Goal: Task Accomplishment & Management: Use online tool/utility

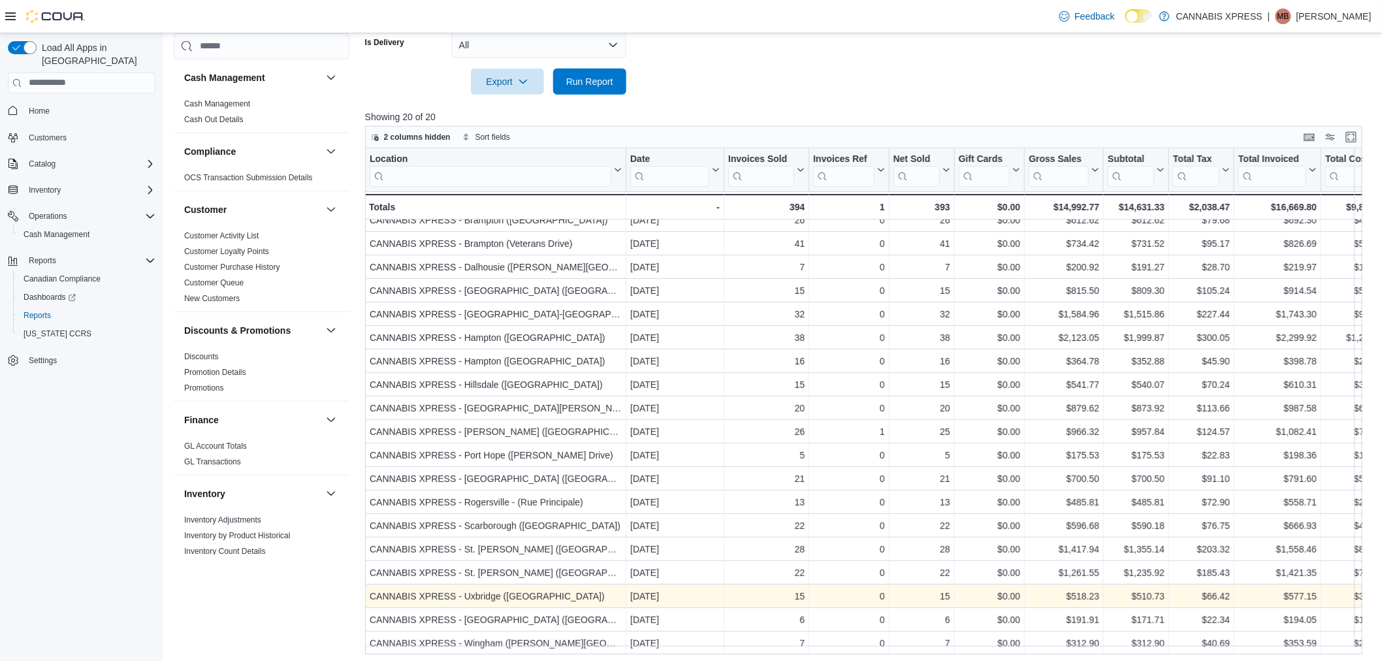
scroll to position [395, 0]
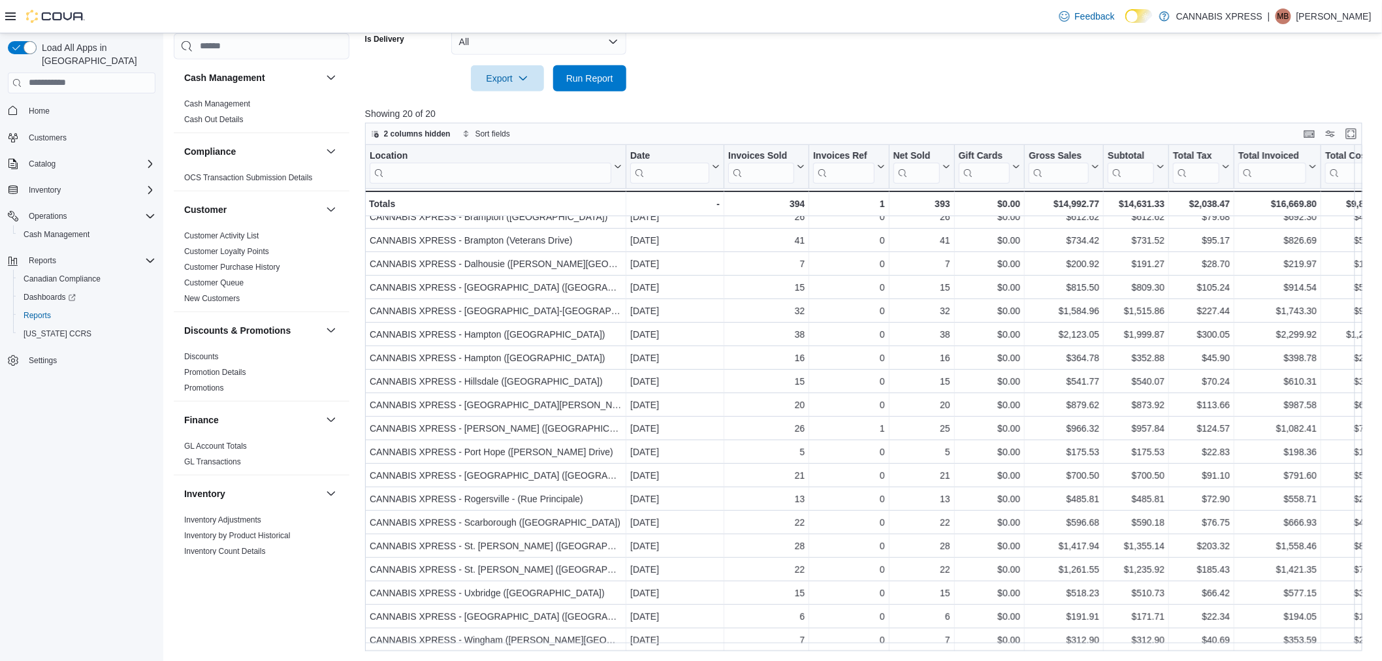
click at [76, 104] on span "Home" at bounding box center [90, 111] width 132 height 16
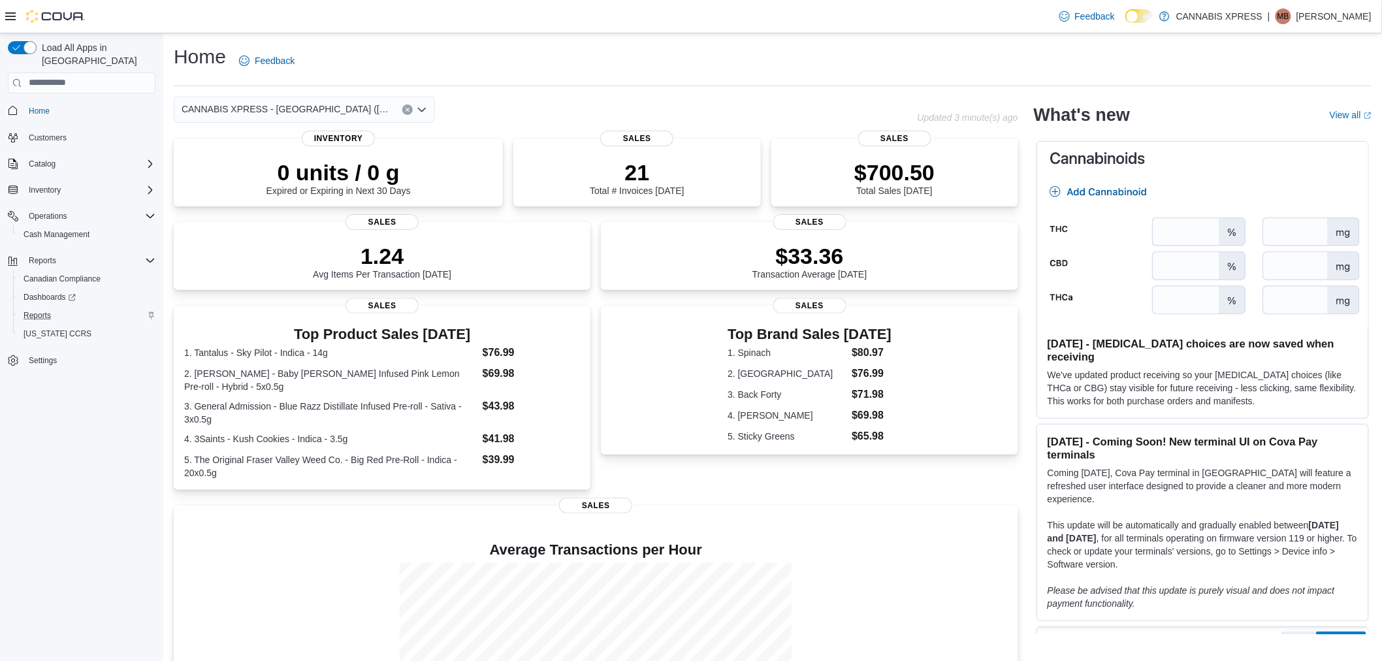
click at [63, 308] on div "Reports" at bounding box center [86, 316] width 137 height 16
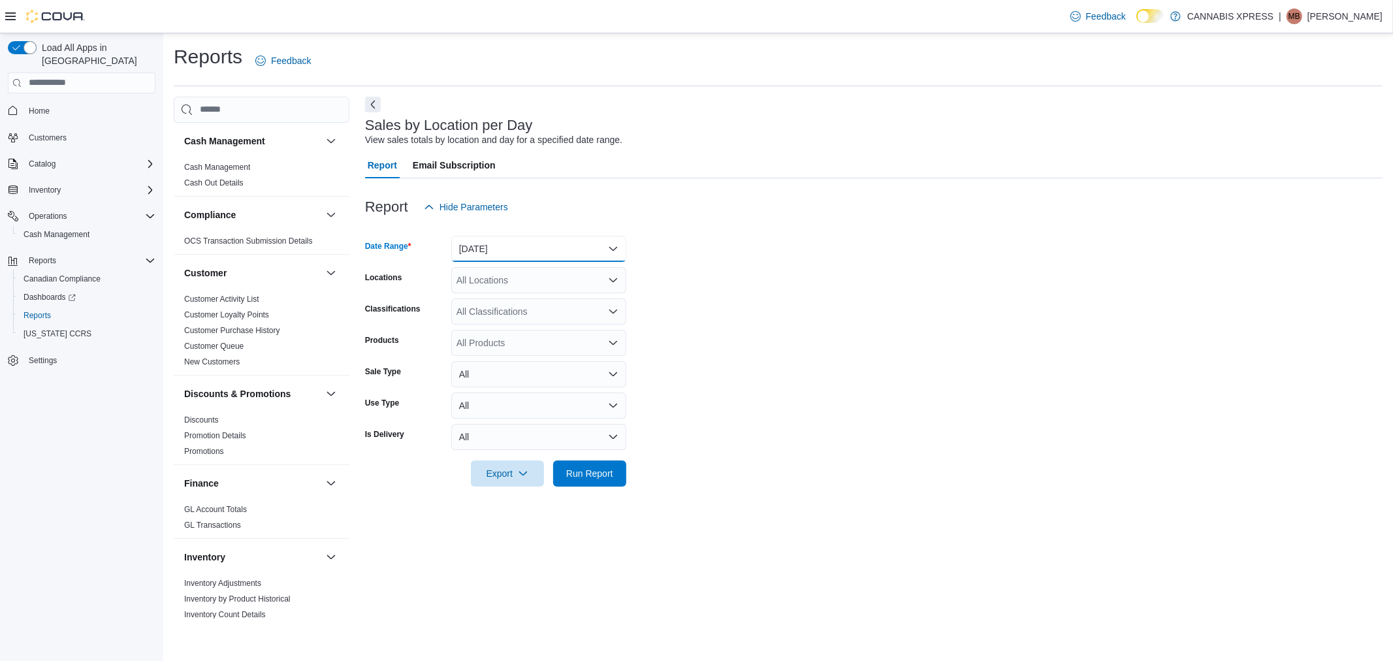
click at [590, 253] on button "[DATE]" at bounding box center [538, 249] width 175 height 26
click at [593, 291] on button "[DATE]" at bounding box center [538, 301] width 175 height 26
click at [584, 472] on span "Run Report" at bounding box center [589, 472] width 47 height 13
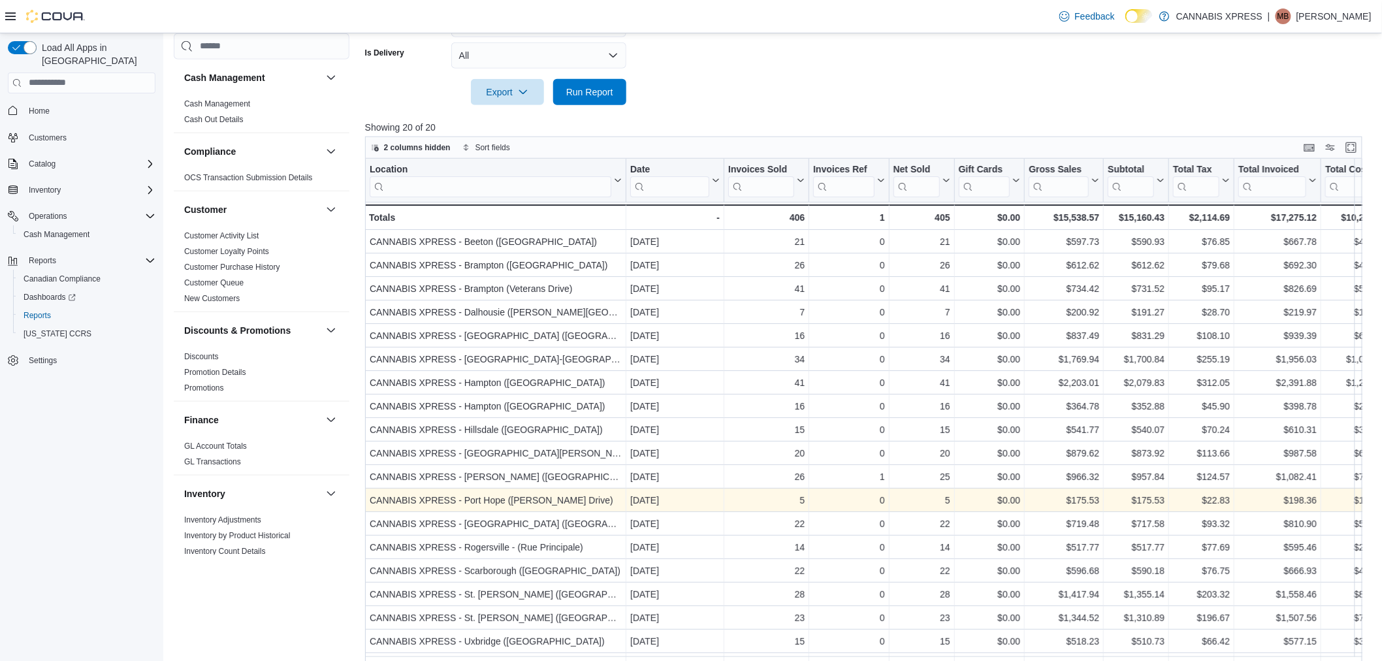
scroll to position [395, 0]
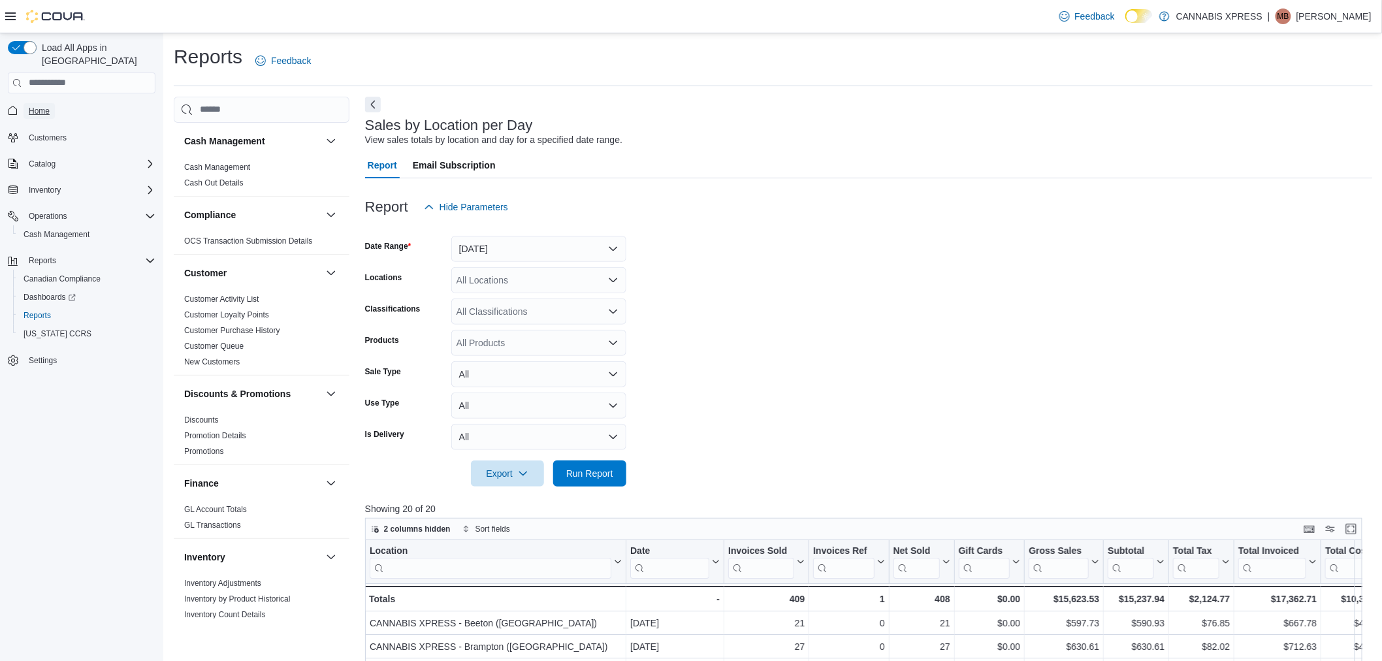
click at [46, 106] on span "Home" at bounding box center [39, 111] width 21 height 10
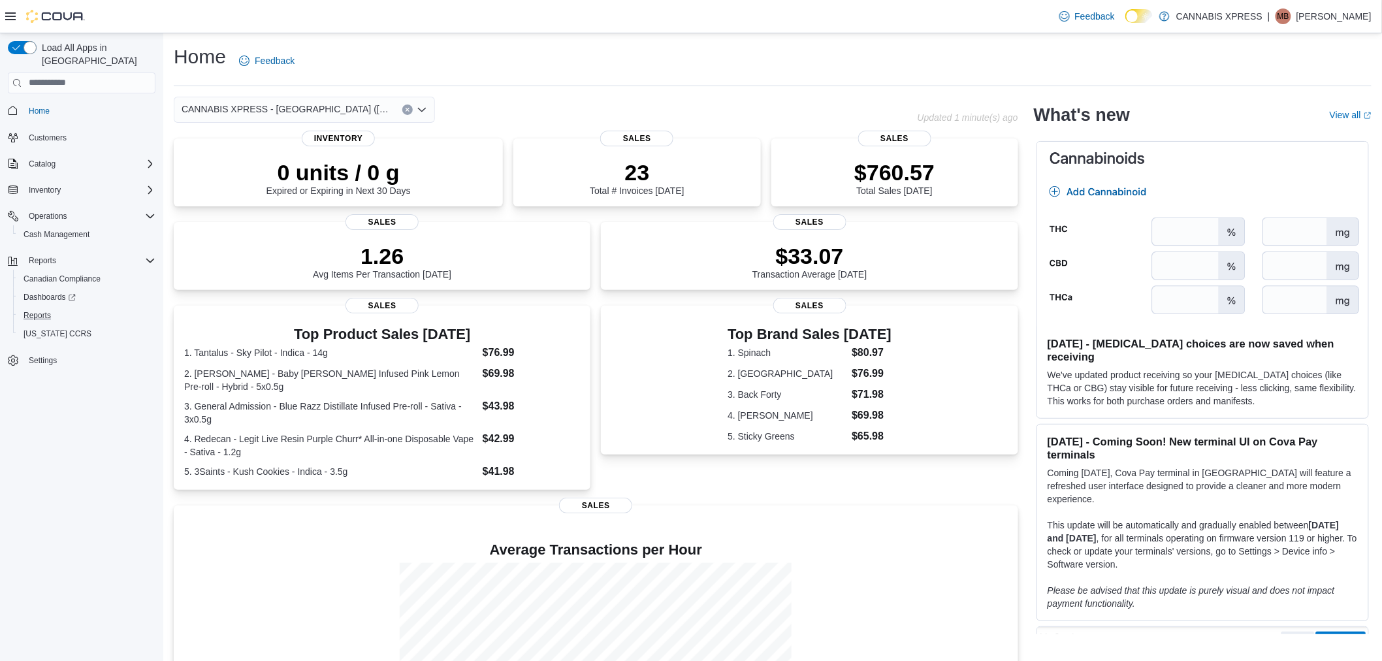
click at [54, 306] on button "Reports" at bounding box center [87, 315] width 148 height 18
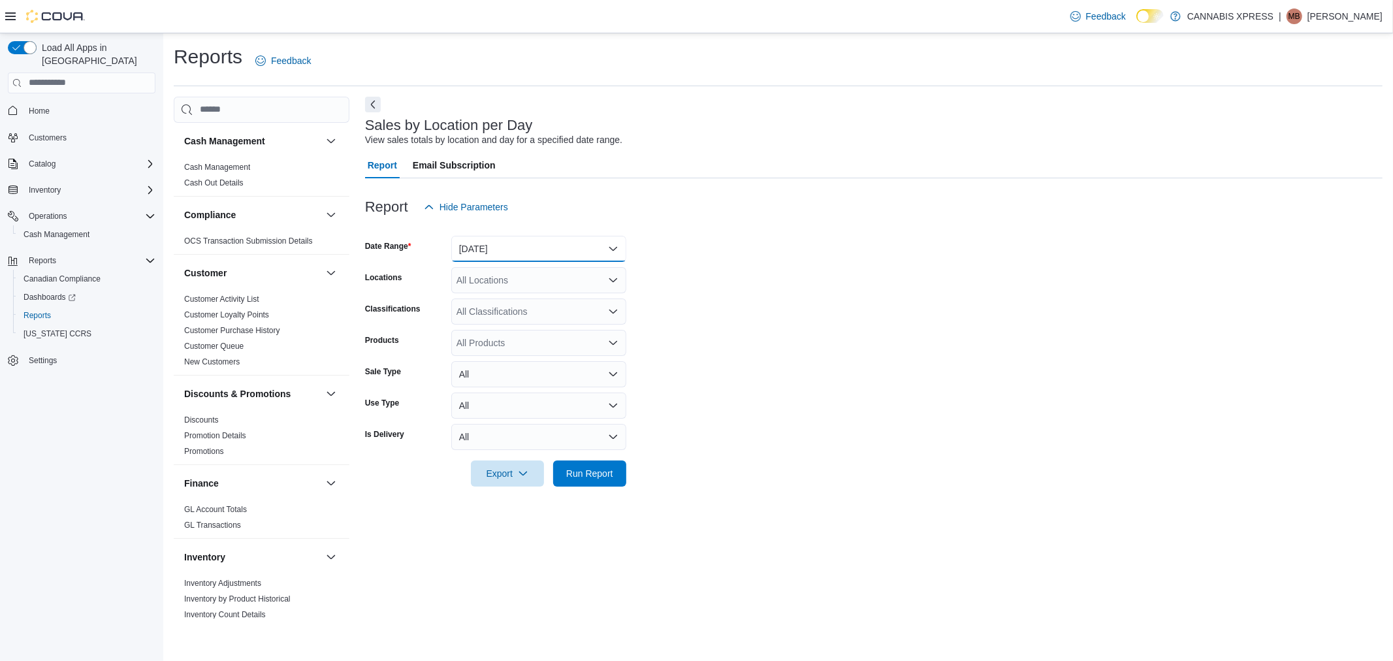
click at [583, 248] on button "[DATE]" at bounding box center [538, 249] width 175 height 26
click at [535, 302] on span "[DATE]" at bounding box center [546, 301] width 149 height 16
click at [584, 469] on span "Run Report" at bounding box center [589, 472] width 47 height 13
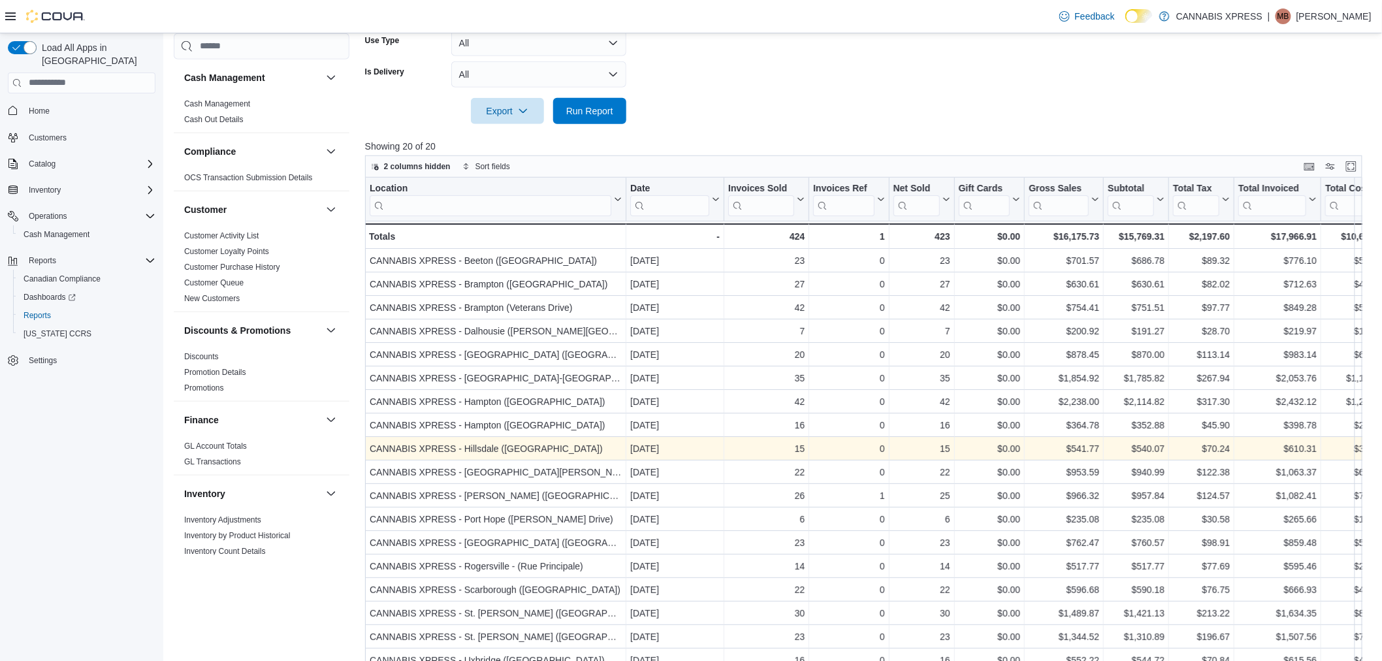
scroll to position [395, 0]
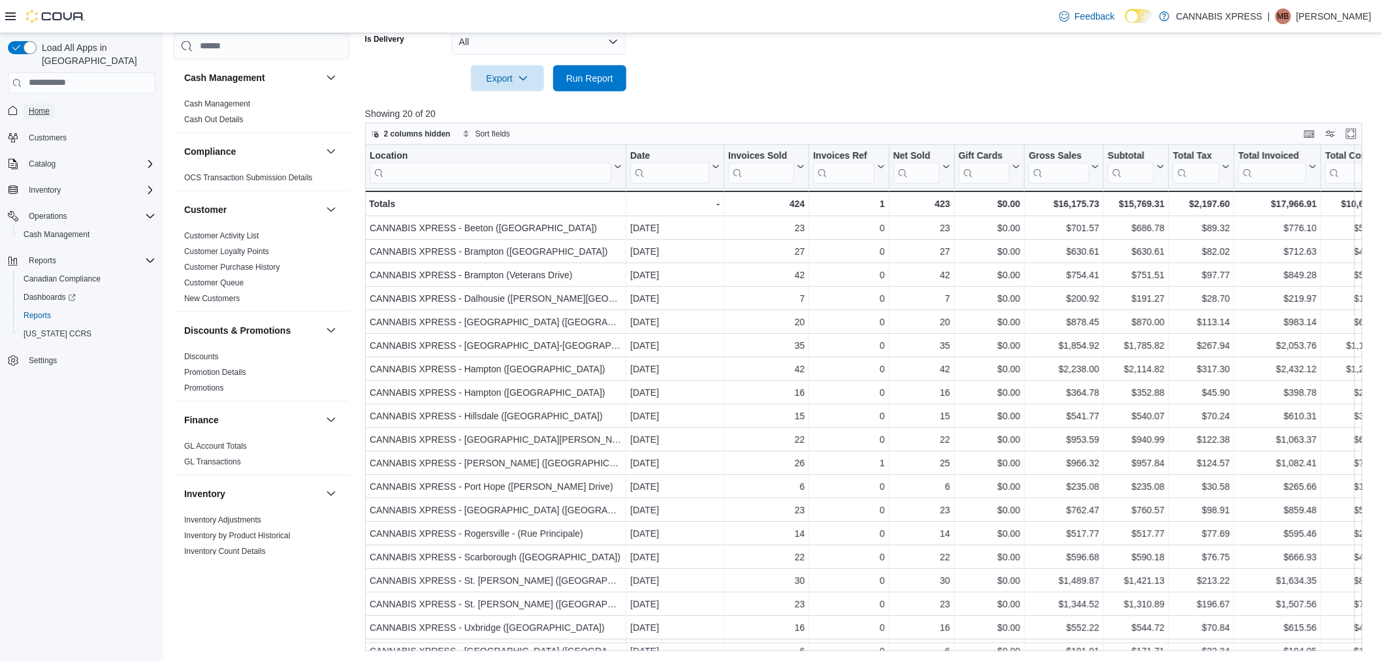
click at [47, 106] on span "Home" at bounding box center [39, 111] width 21 height 10
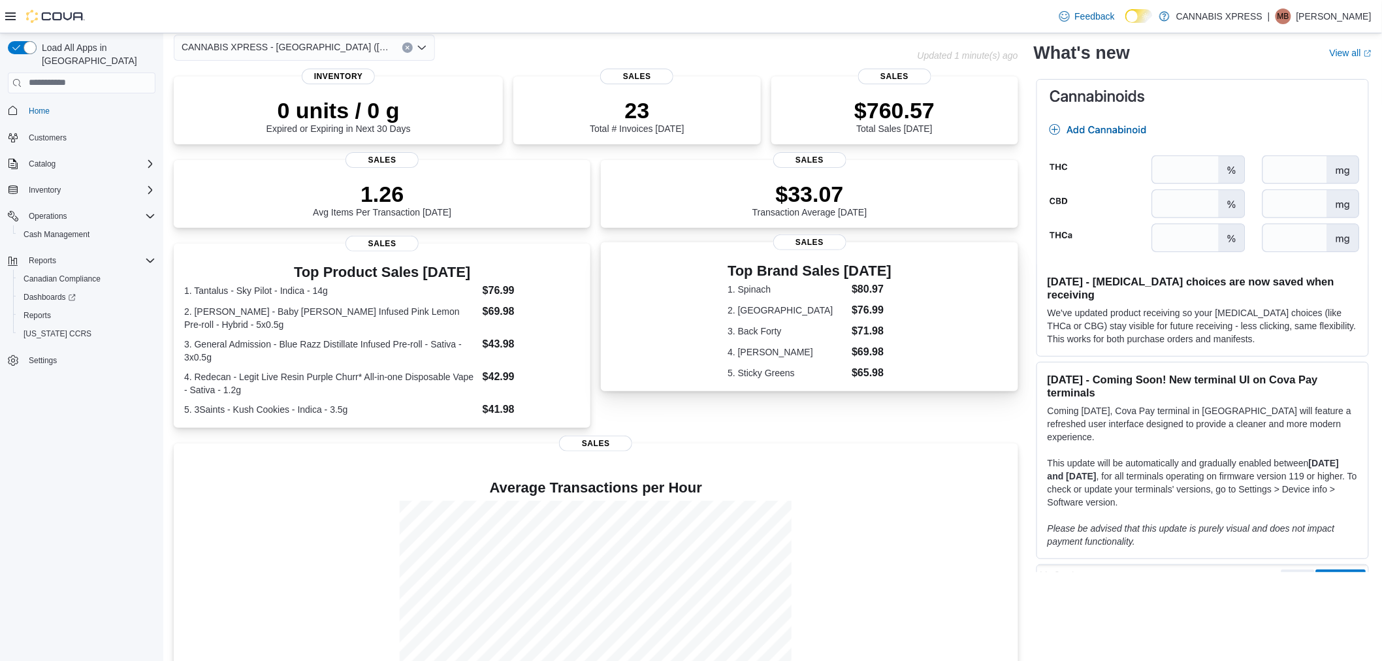
scroll to position [121, 0]
